Goal: Use online tool/utility: Utilize a website feature to perform a specific function

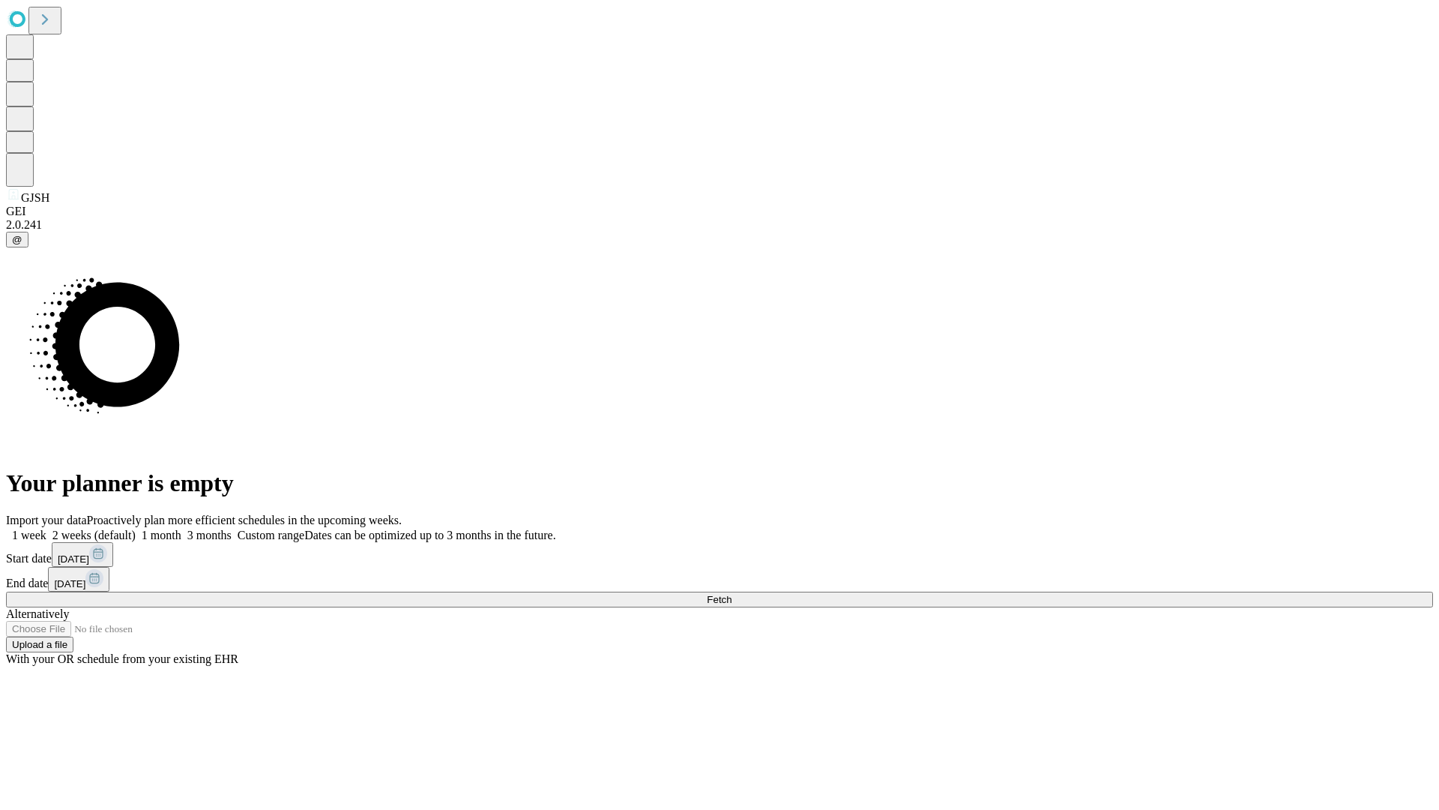
click at [732, 594] on span "Fetch" at bounding box center [719, 599] width 25 height 11
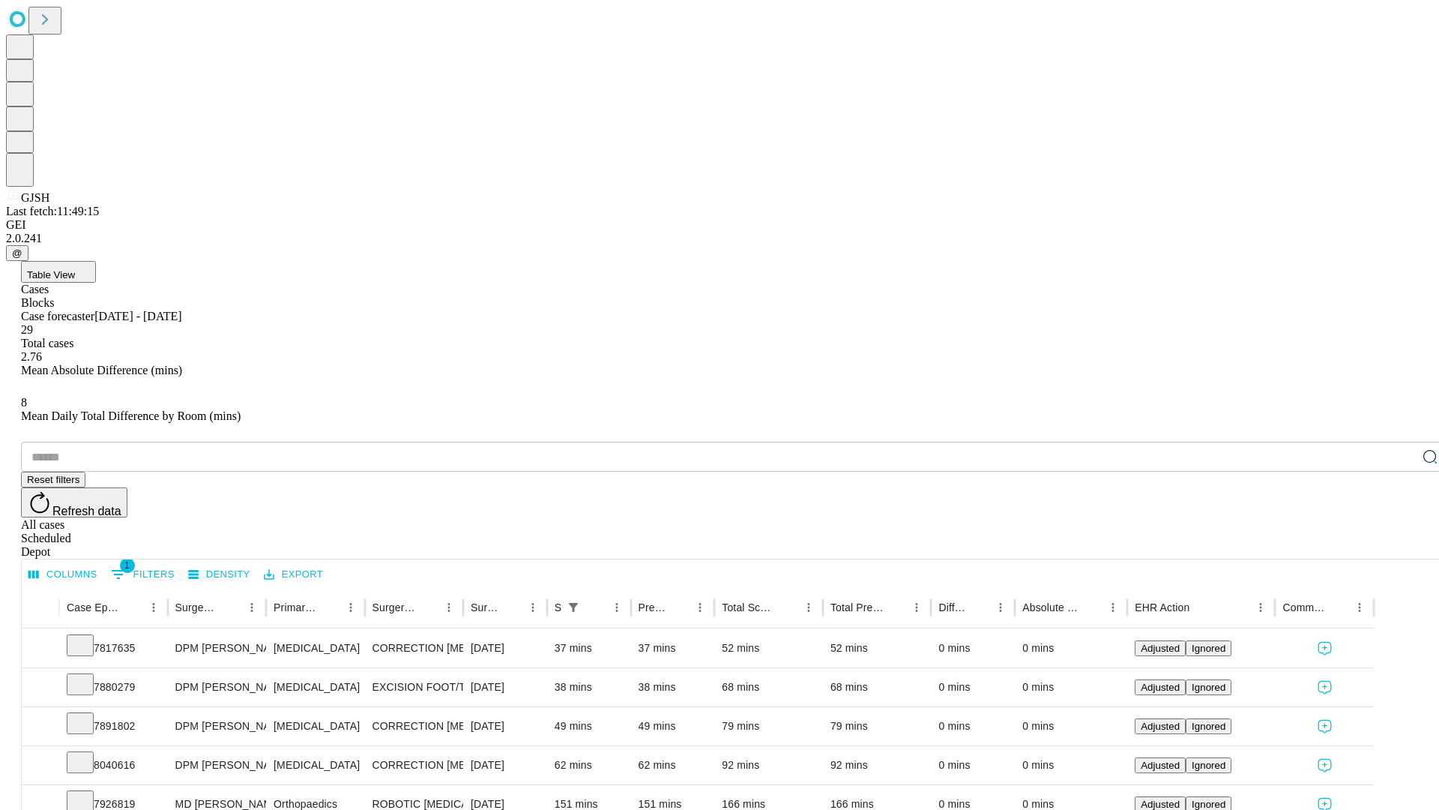
click at [75, 269] on span "Table View" at bounding box center [51, 274] width 48 height 11
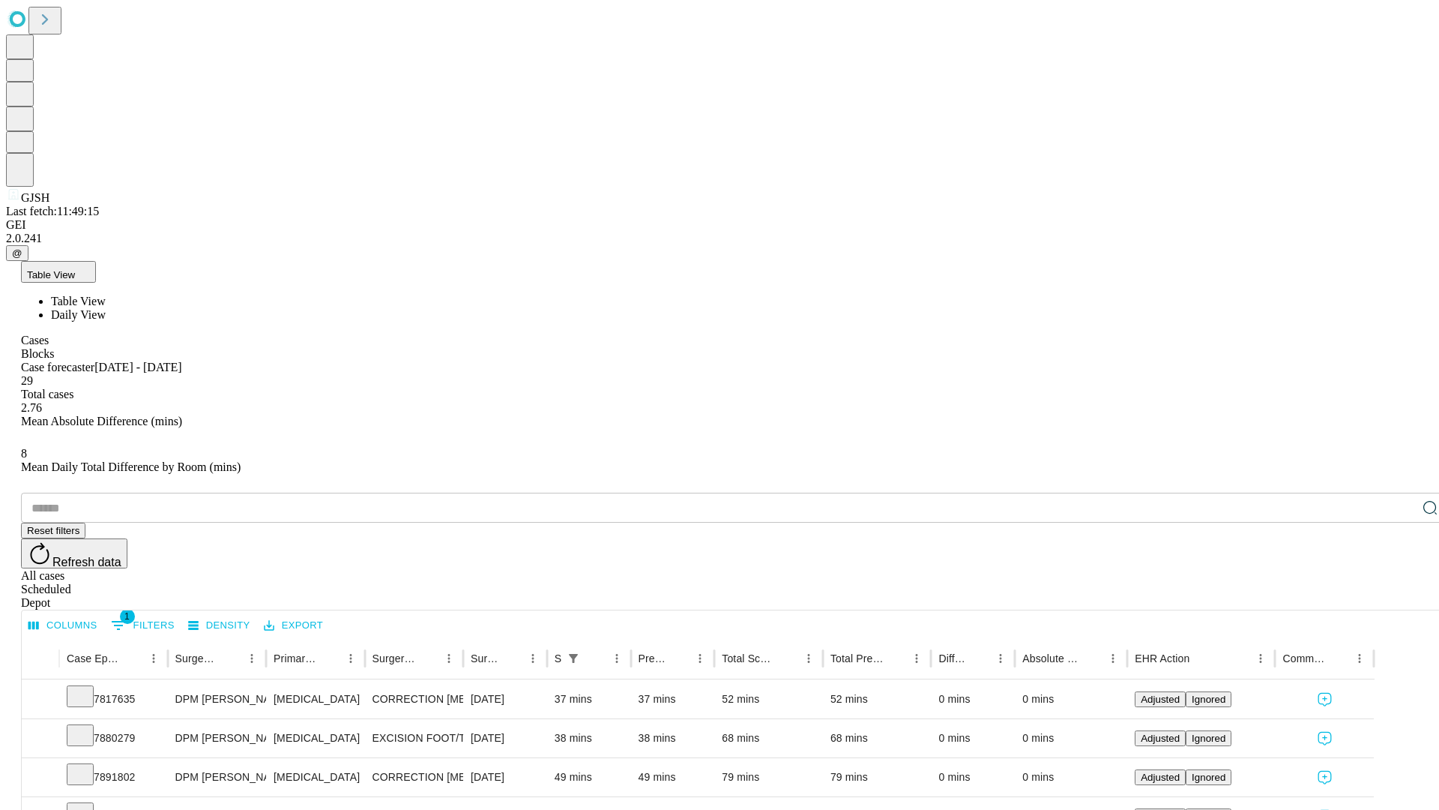
click at [106, 308] on span "Daily View" at bounding box center [78, 314] width 55 height 13
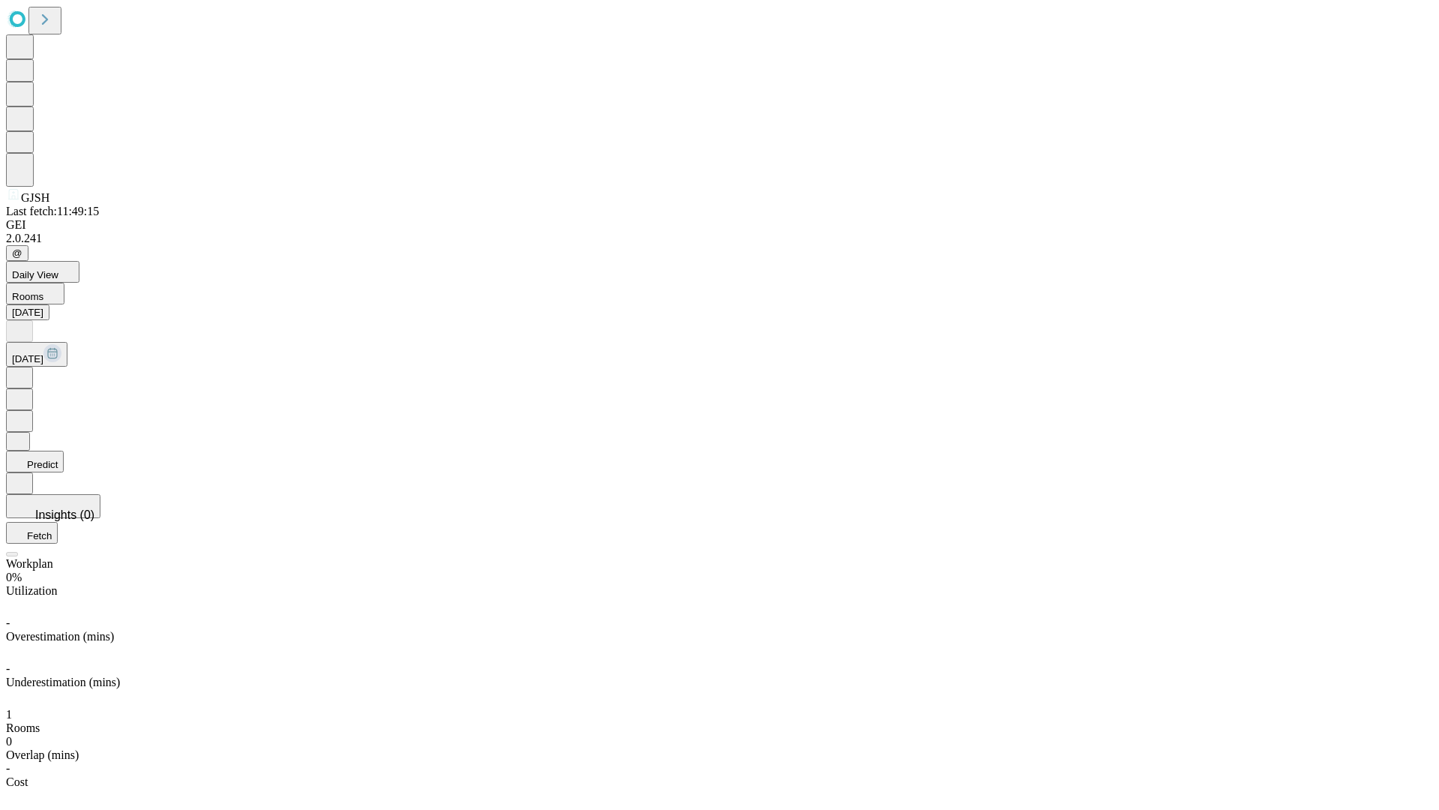
click at [64, 451] on button "Predict" at bounding box center [35, 462] width 58 height 22
